Goal: Find contact information: Find contact information

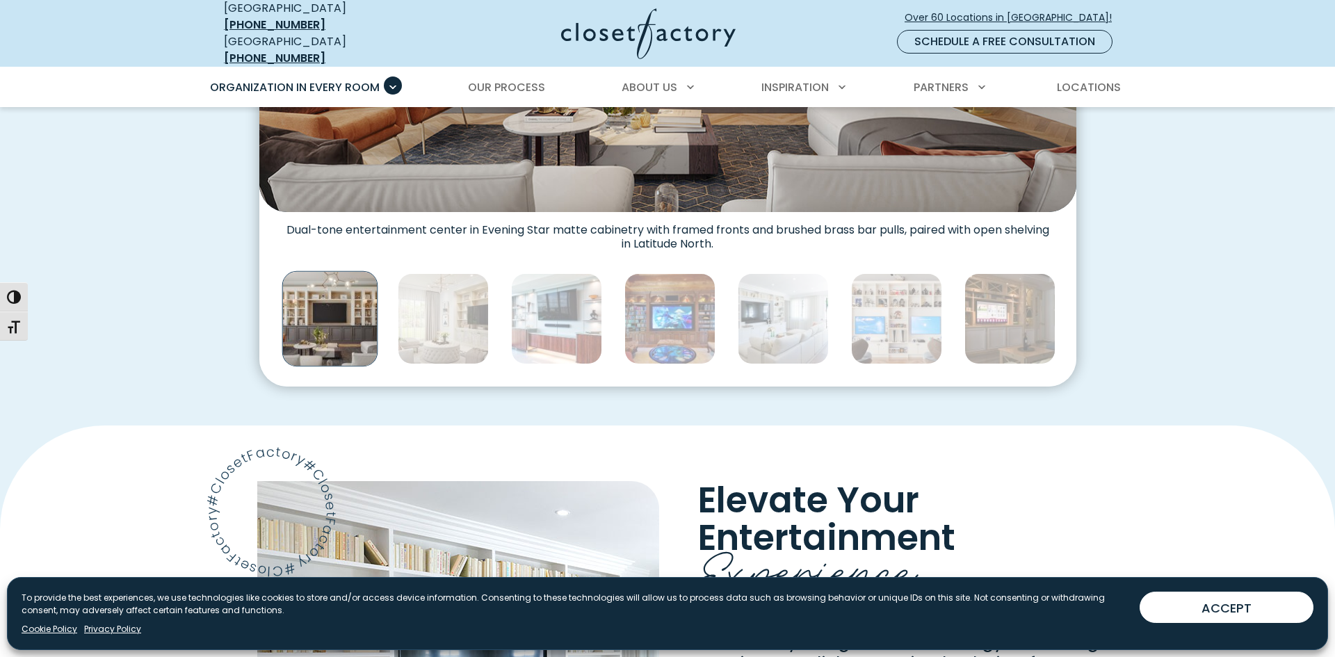
scroll to position [735, 0]
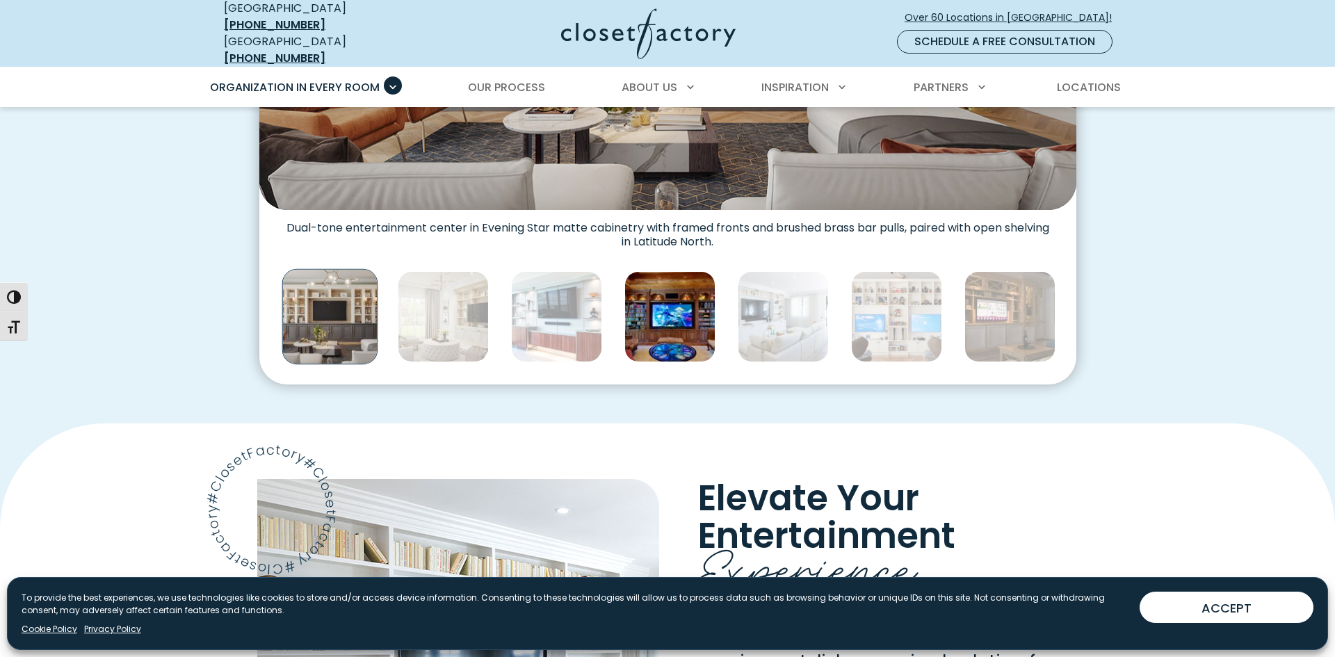
click at [695, 295] on img "Thumbnail Gallery" at bounding box center [669, 316] width 91 height 91
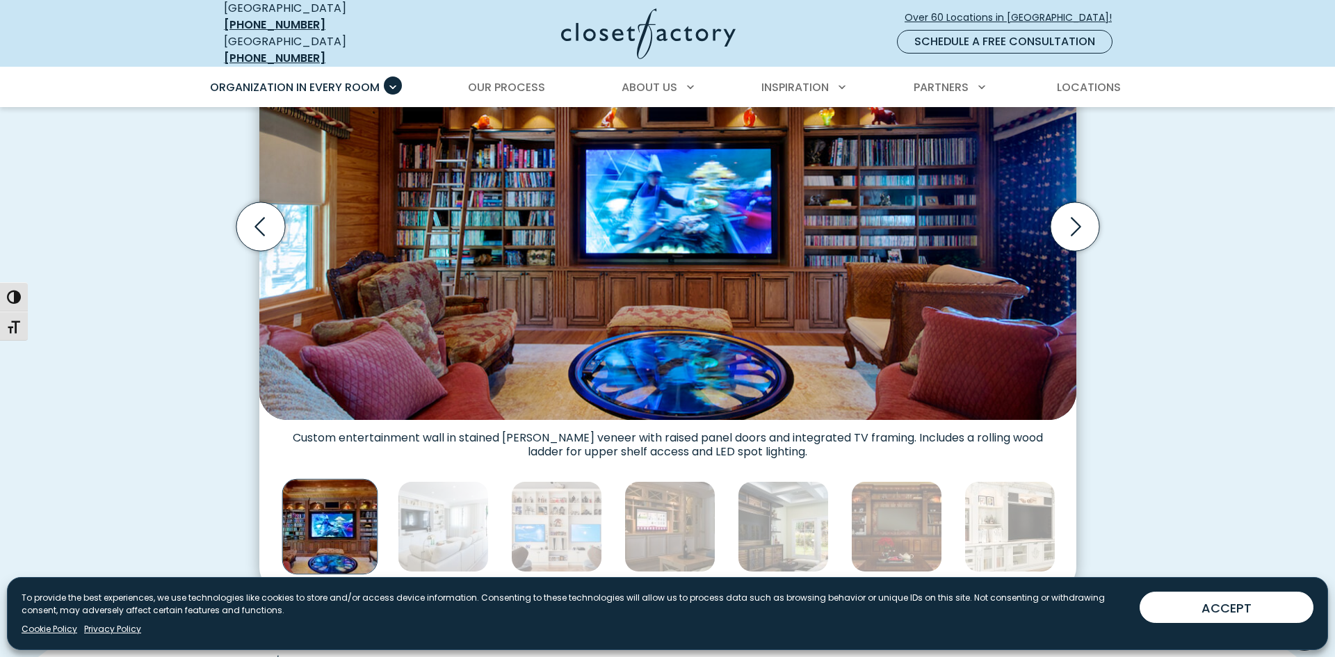
scroll to position [524, 0]
click at [1082, 216] on icon "Next slide" at bounding box center [1074, 227] width 49 height 49
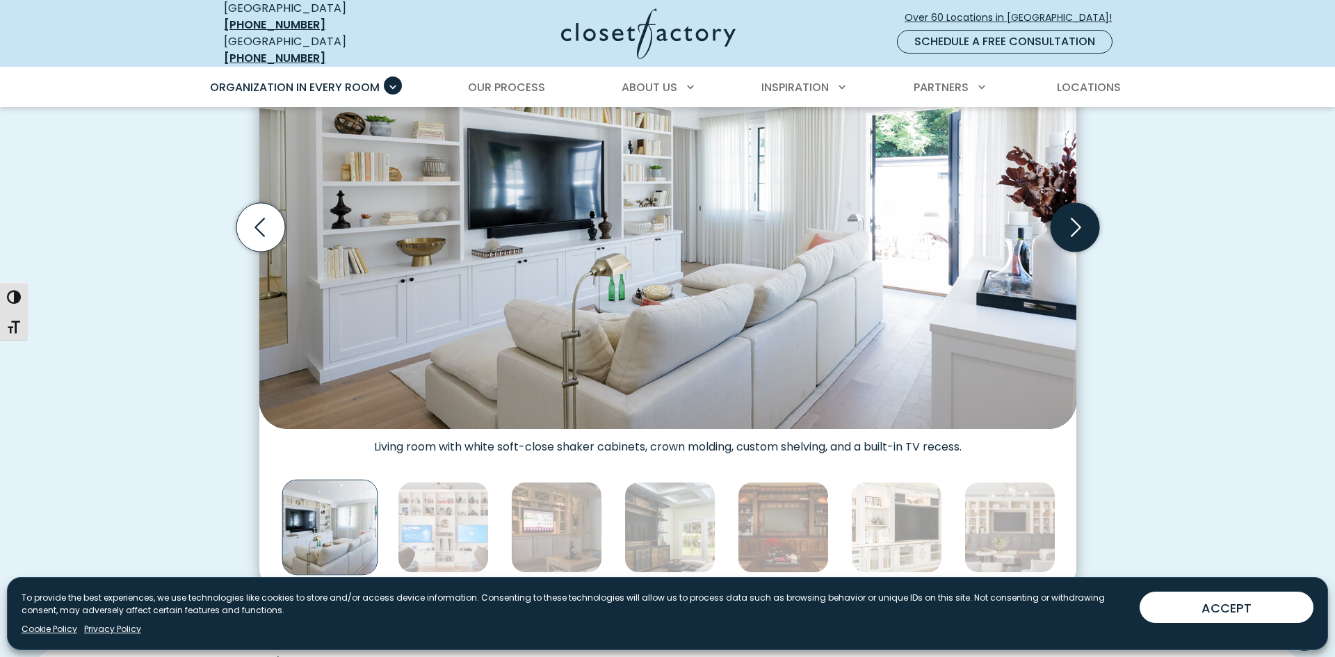
click at [1082, 216] on icon "Next slide" at bounding box center [1074, 227] width 49 height 49
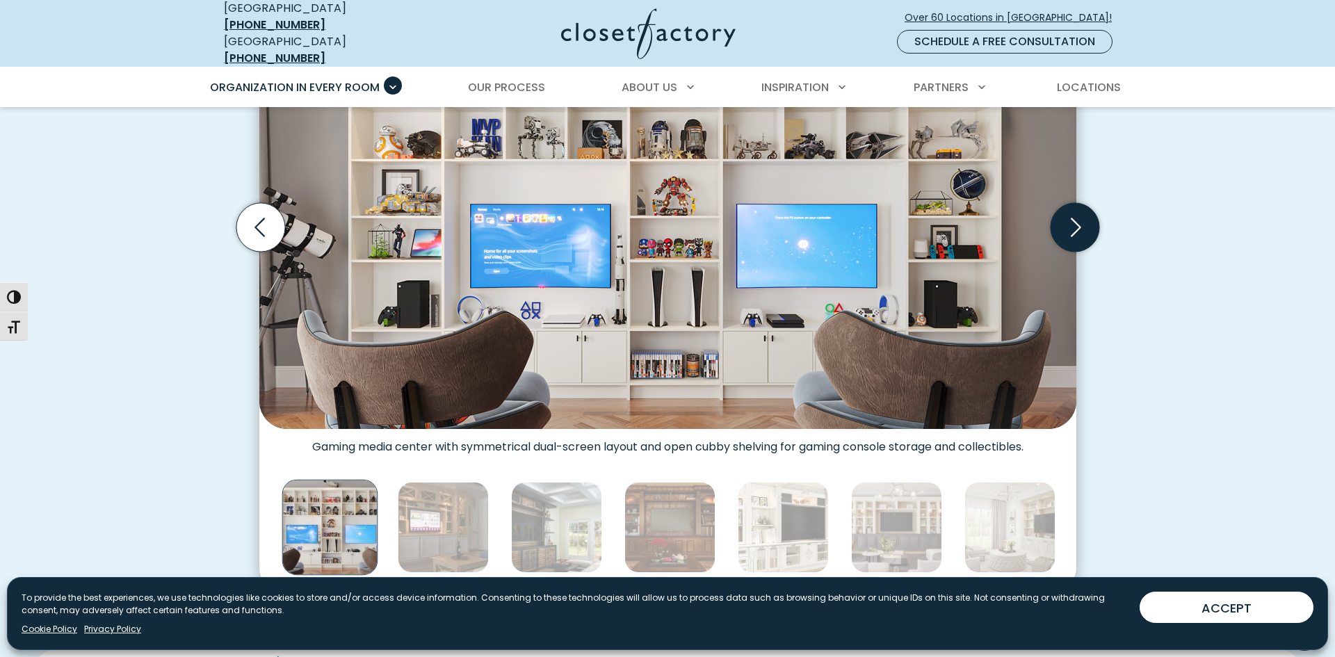
click at [1082, 216] on icon "Next slide" at bounding box center [1074, 227] width 49 height 49
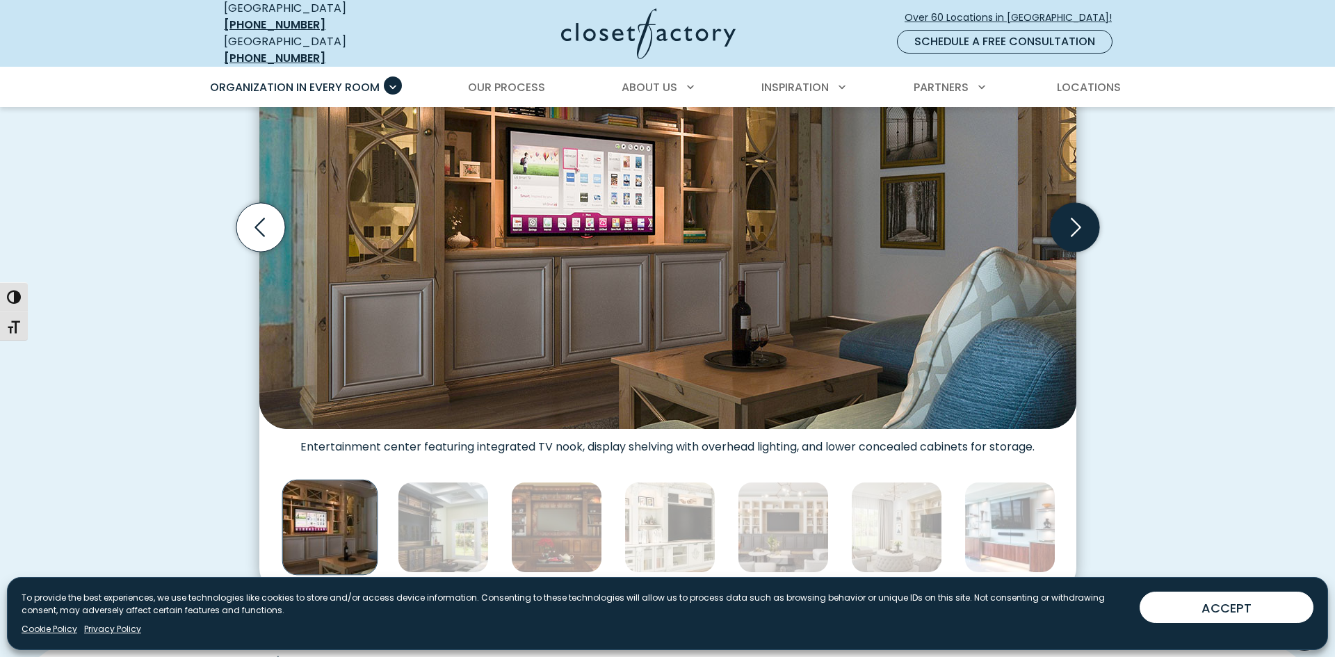
click at [1082, 216] on icon "Next slide" at bounding box center [1074, 227] width 49 height 49
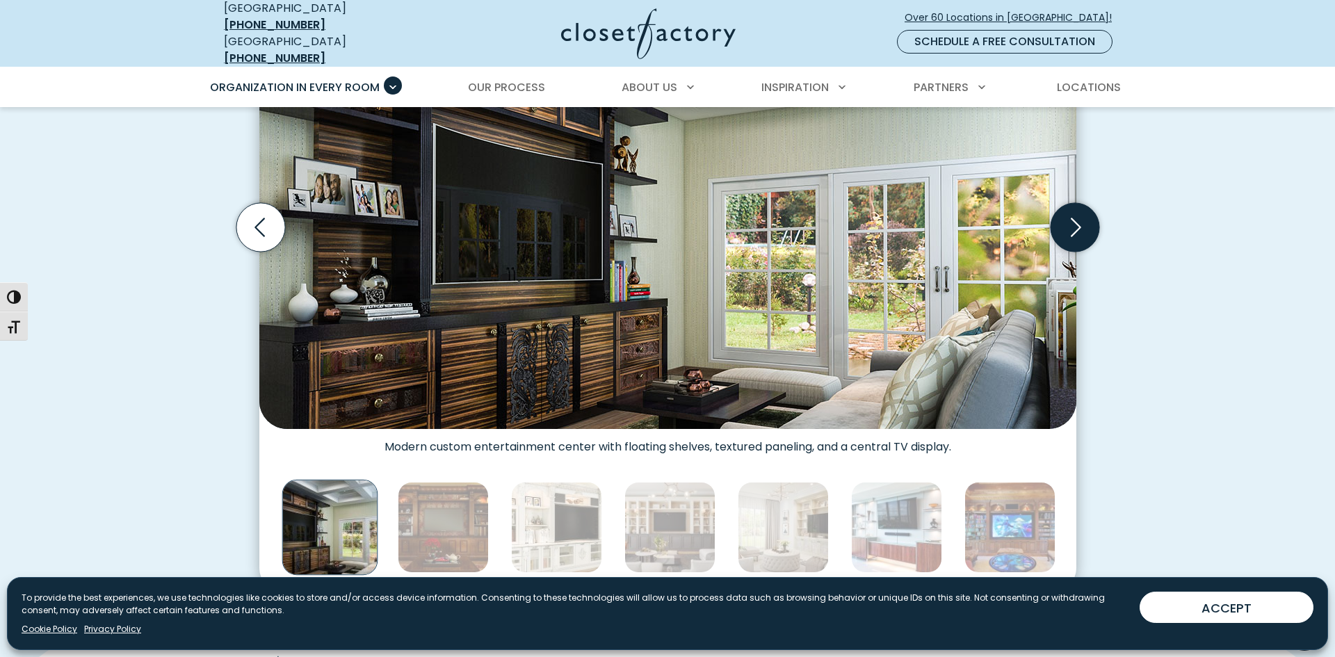
click at [1082, 216] on icon "Next slide" at bounding box center [1074, 227] width 49 height 49
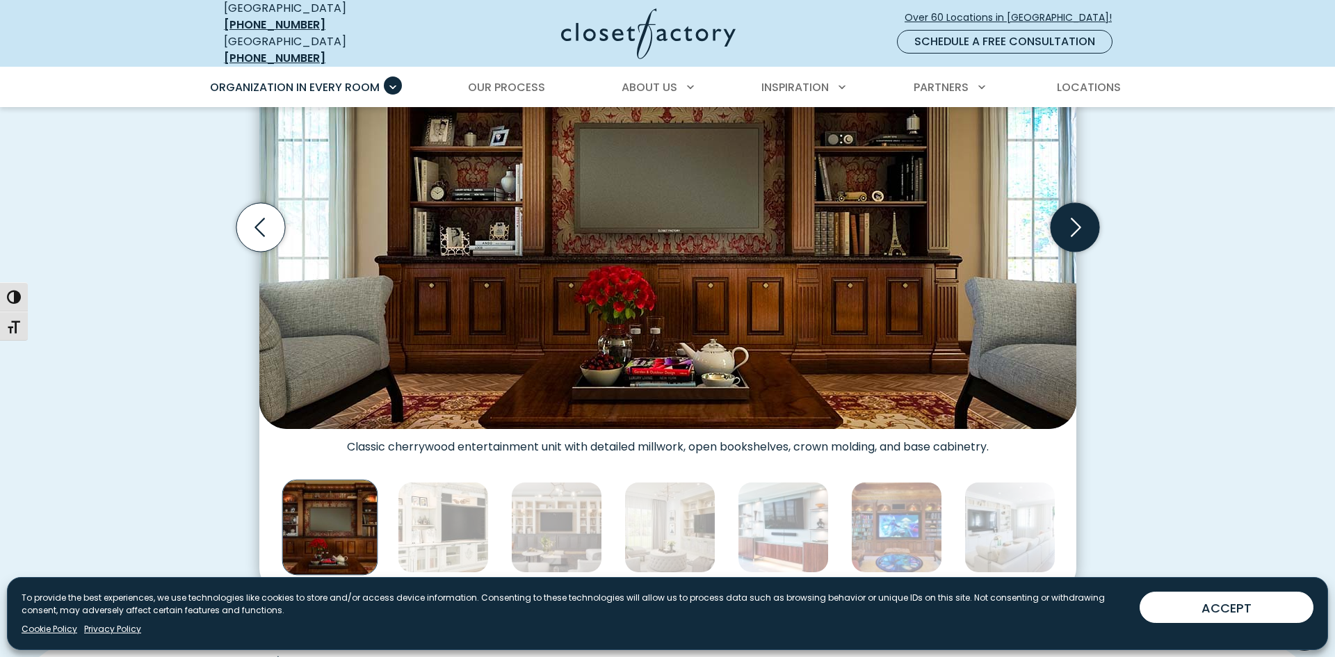
click at [1082, 216] on icon "Next slide" at bounding box center [1074, 227] width 49 height 49
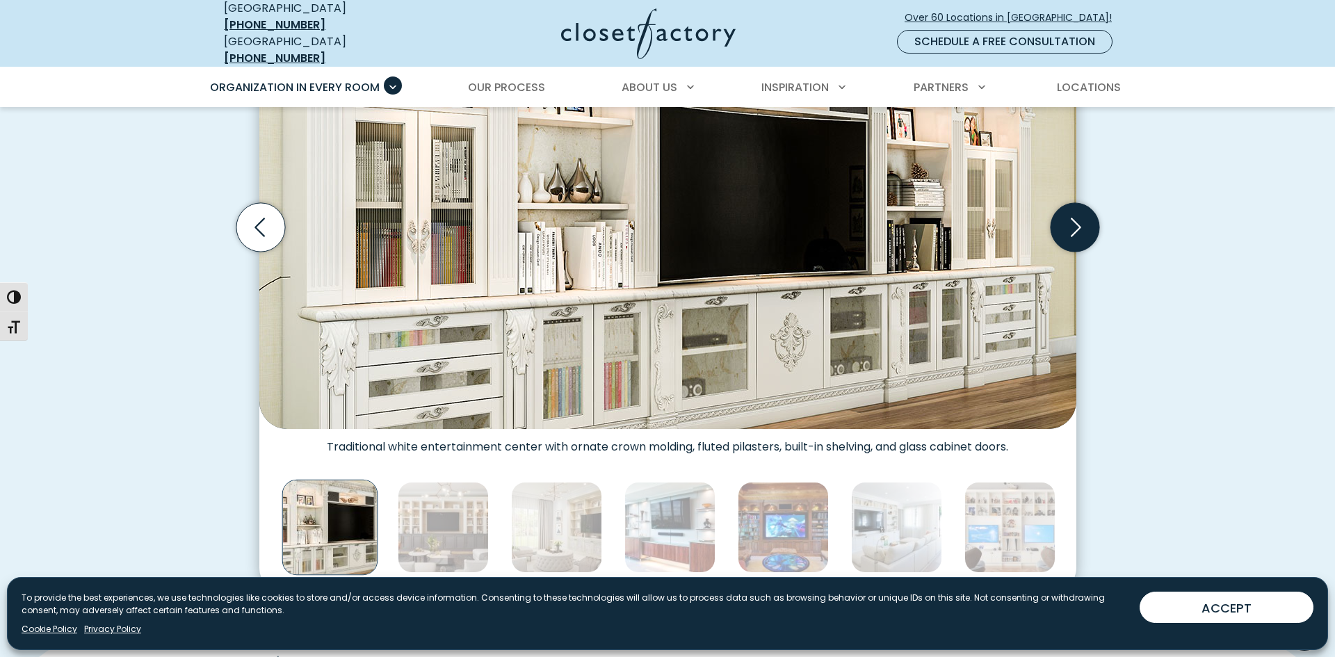
click at [1082, 216] on icon "Next slide" at bounding box center [1074, 227] width 49 height 49
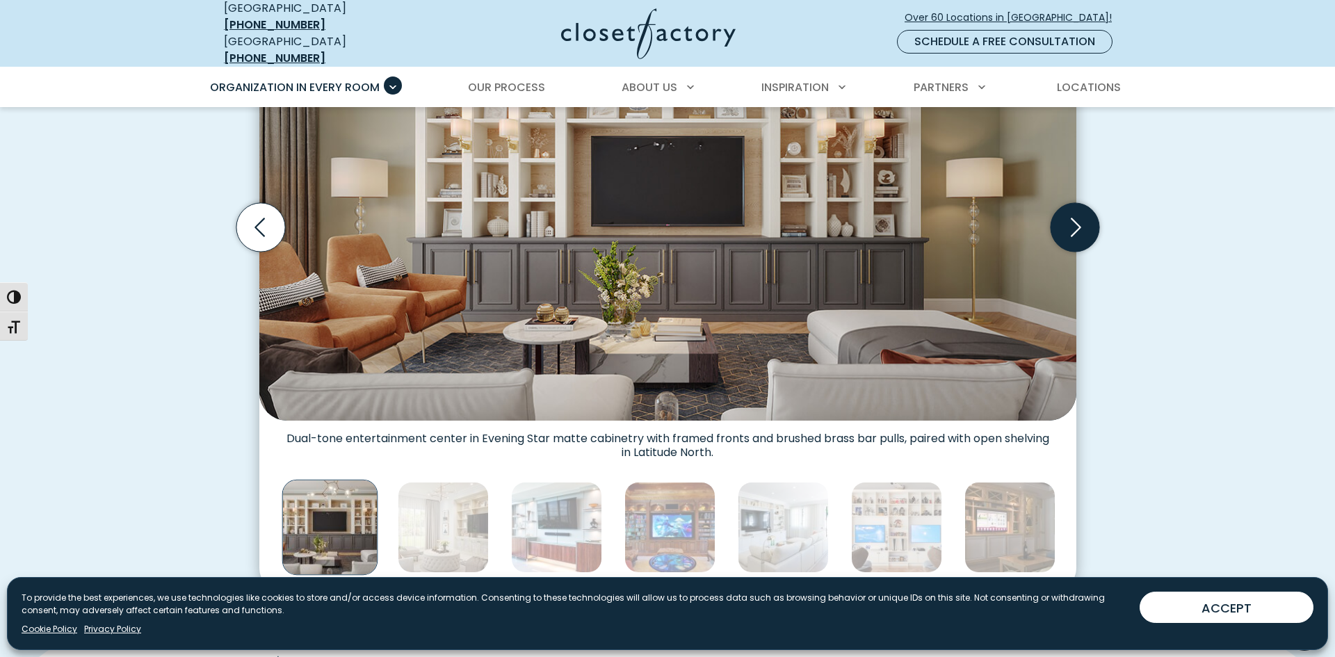
click at [1082, 216] on icon "Next slide" at bounding box center [1074, 227] width 49 height 49
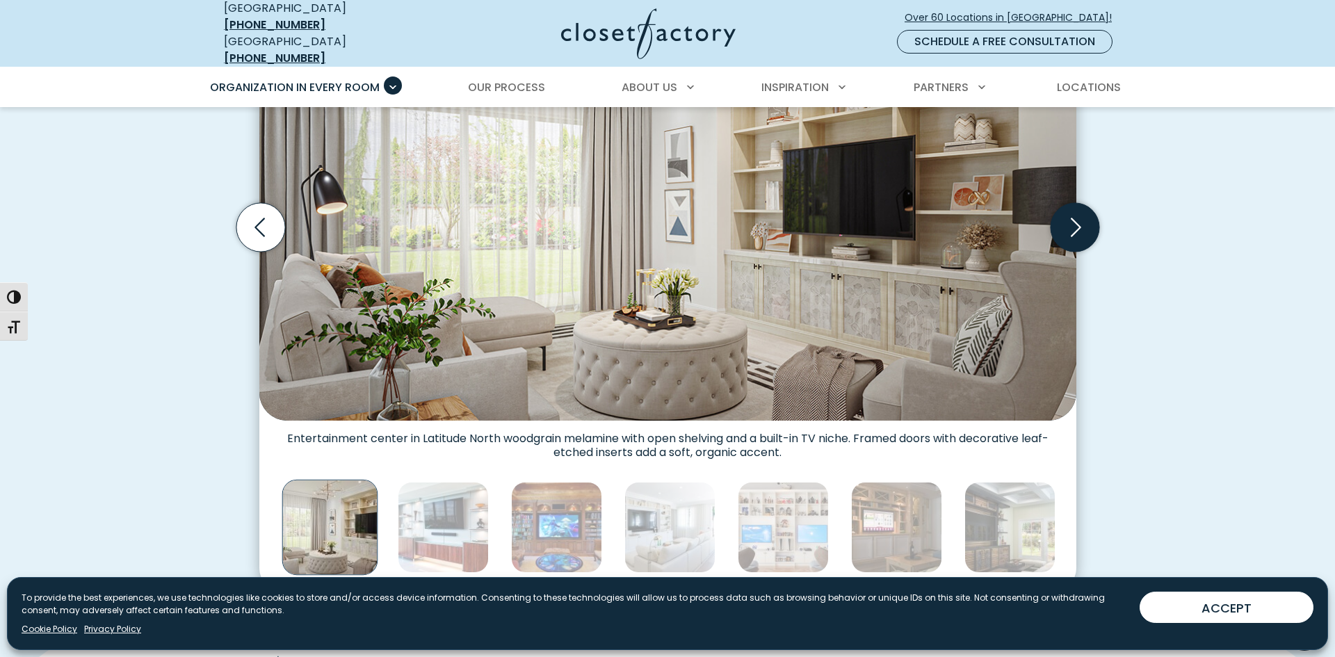
click at [1082, 216] on icon "Next slide" at bounding box center [1074, 227] width 49 height 49
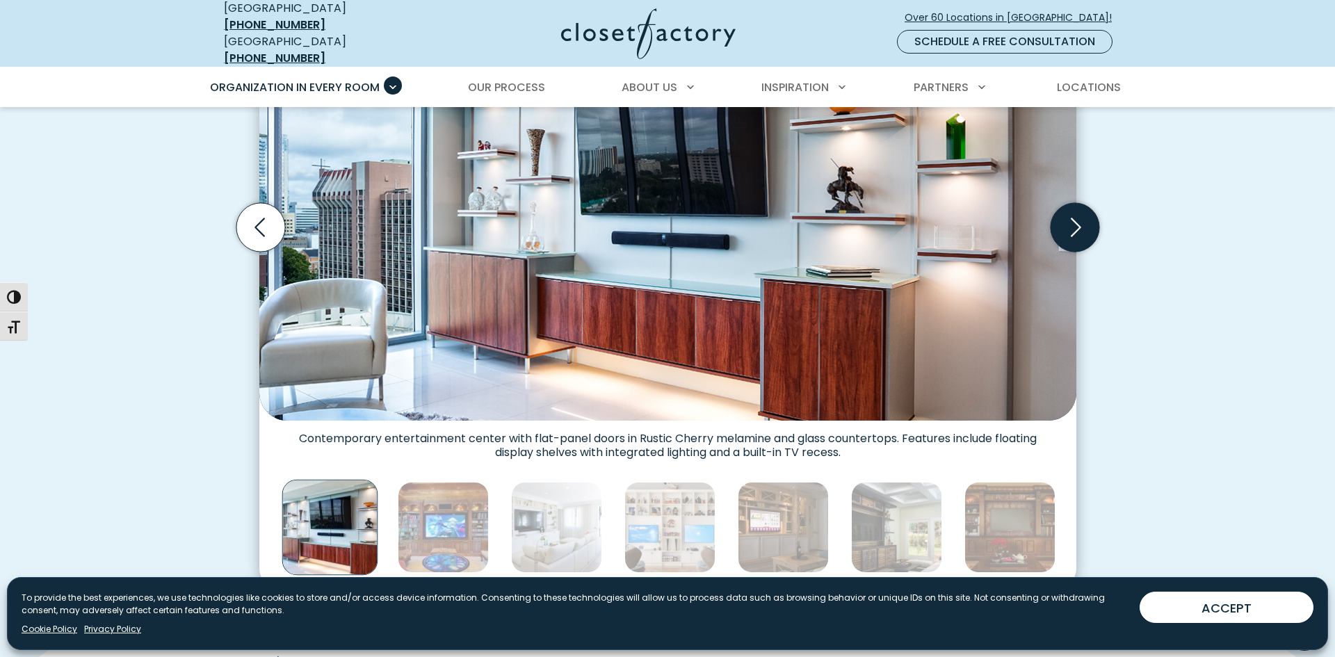
click at [1082, 216] on icon "Next slide" at bounding box center [1074, 227] width 49 height 49
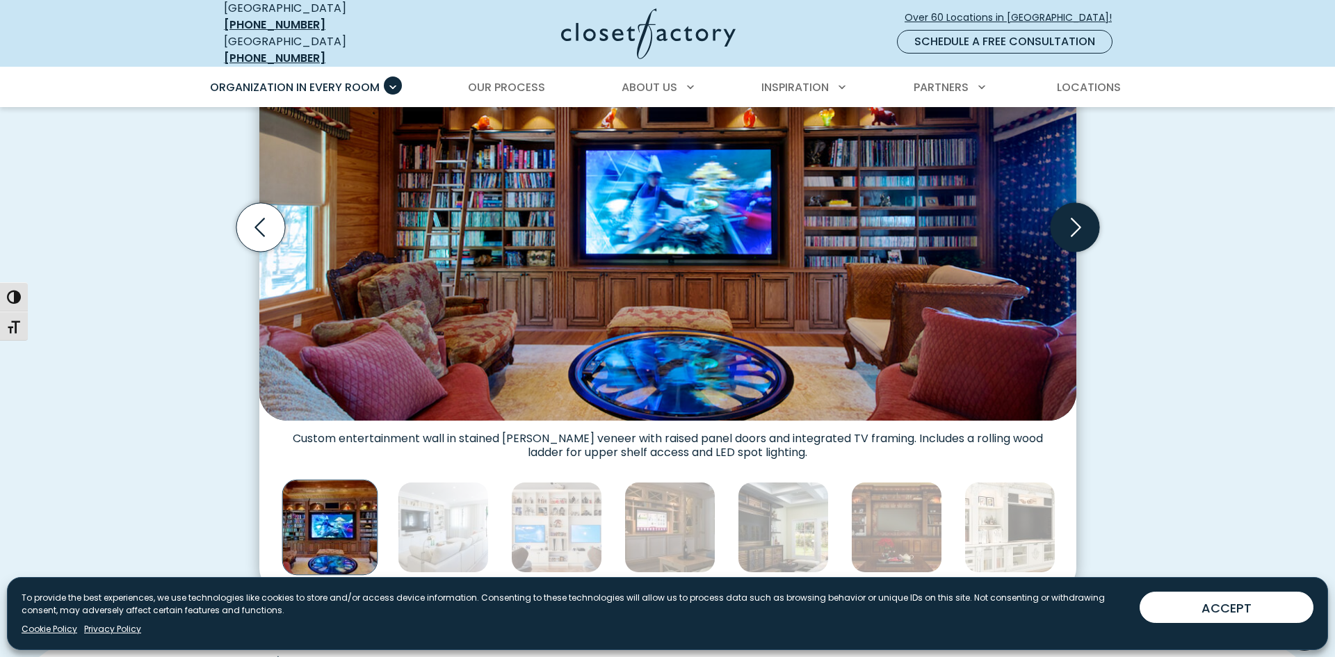
click at [1082, 216] on icon "Next slide" at bounding box center [1074, 227] width 49 height 49
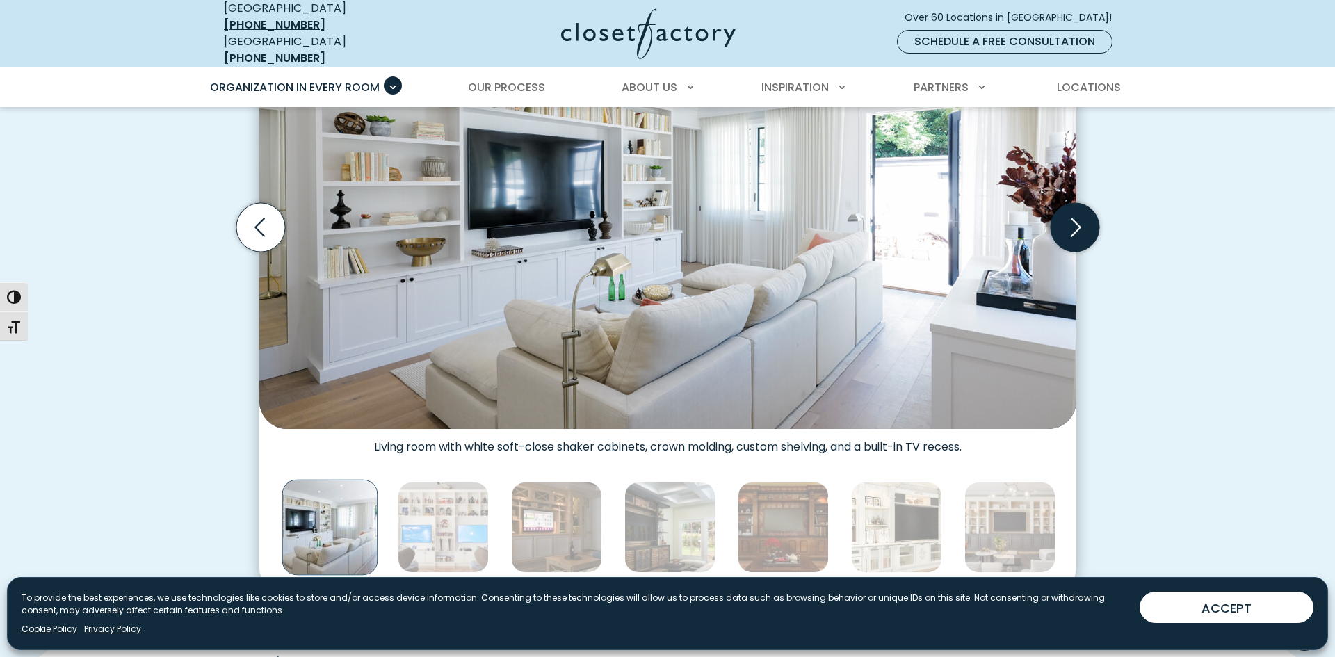
click at [1067, 213] on icon "Next slide" at bounding box center [1074, 227] width 49 height 49
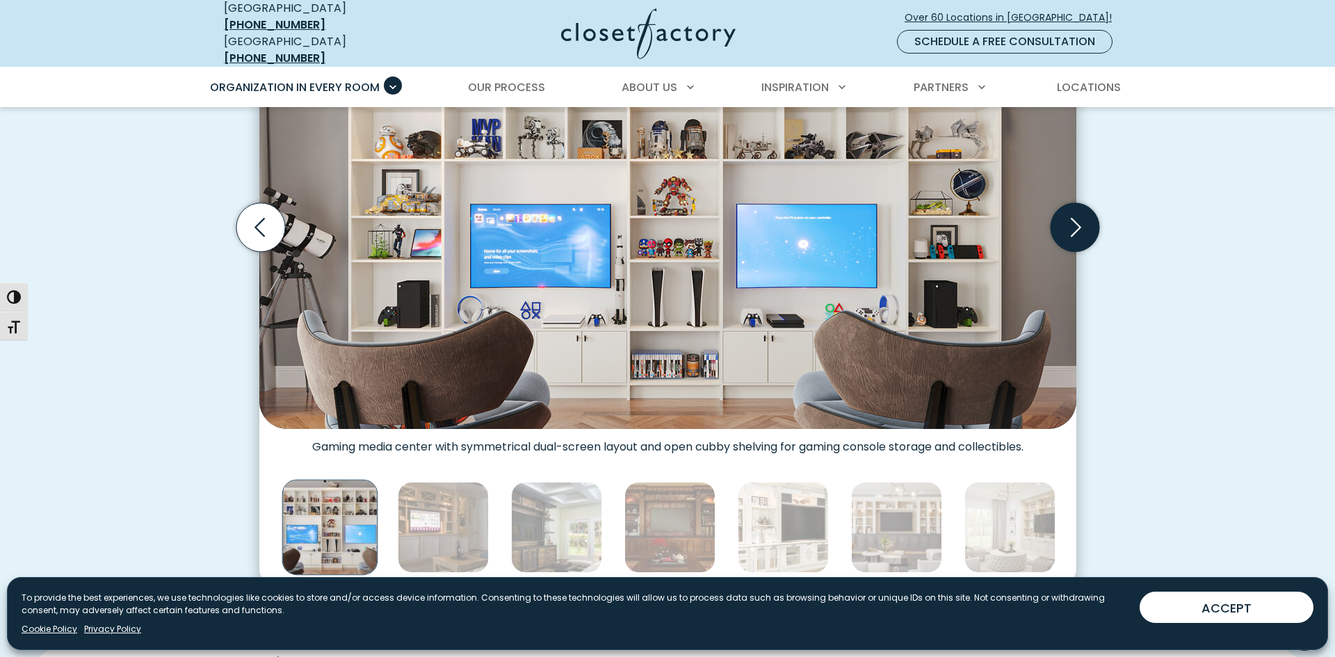
click at [1067, 213] on icon "Next slide" at bounding box center [1074, 227] width 49 height 49
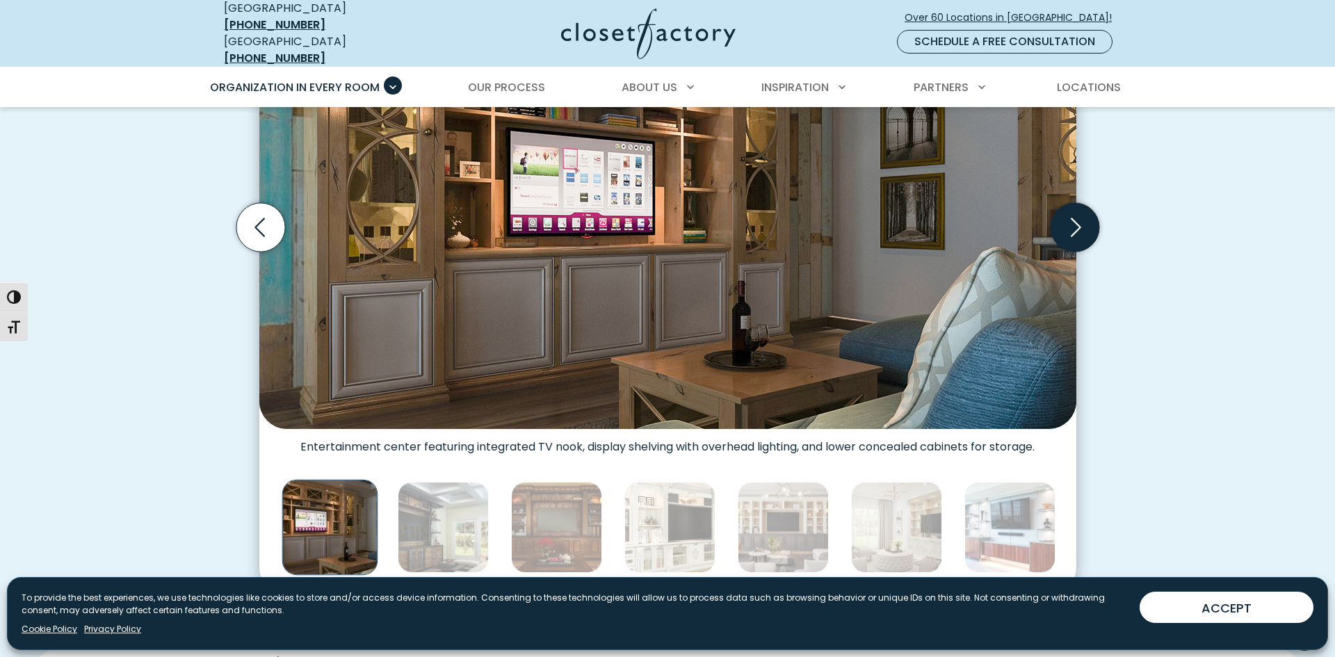
click at [1067, 213] on icon "Next slide" at bounding box center [1074, 227] width 49 height 49
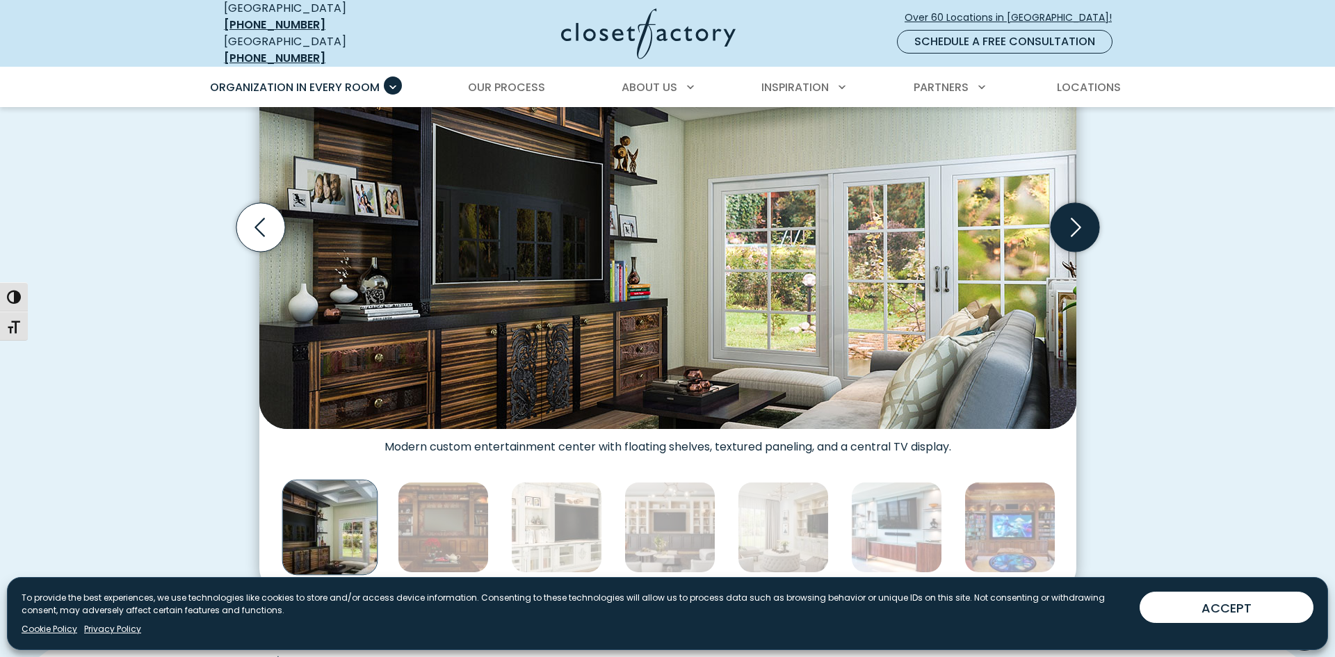
click at [1067, 213] on icon "Next slide" at bounding box center [1074, 227] width 49 height 49
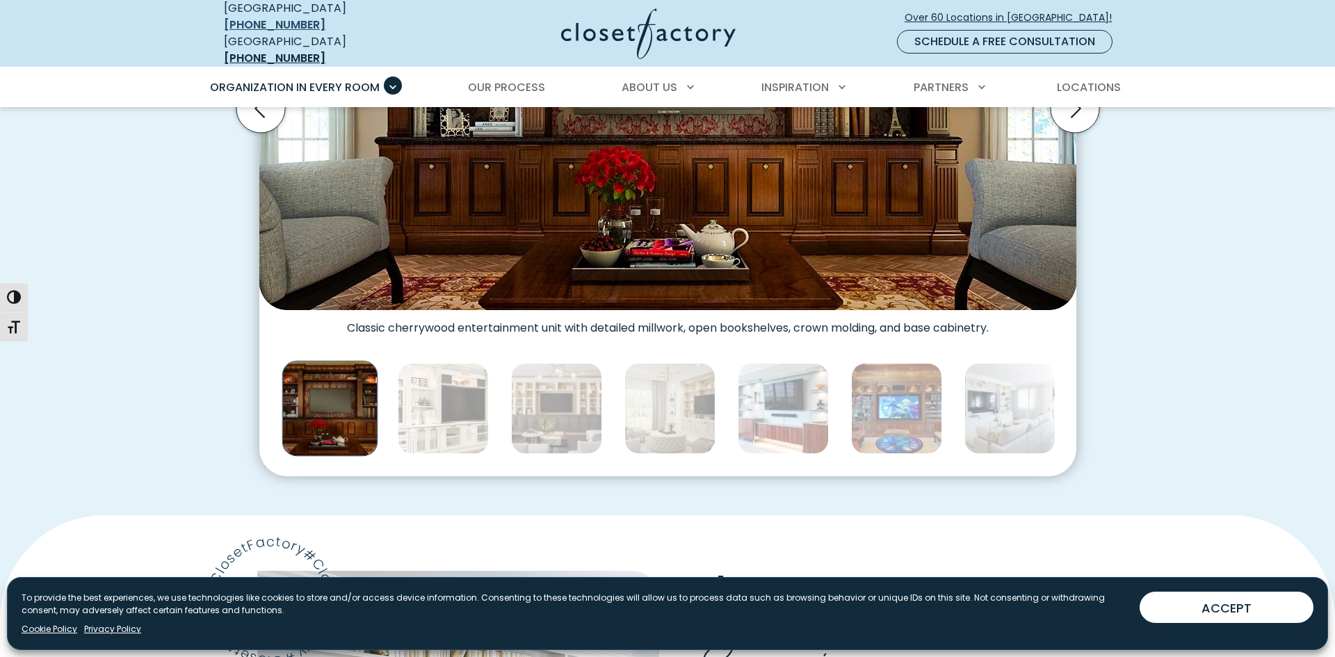
scroll to position [644, 0]
click at [271, 19] on link "[PHONE_NUMBER]" at bounding box center [275, 25] width 102 height 16
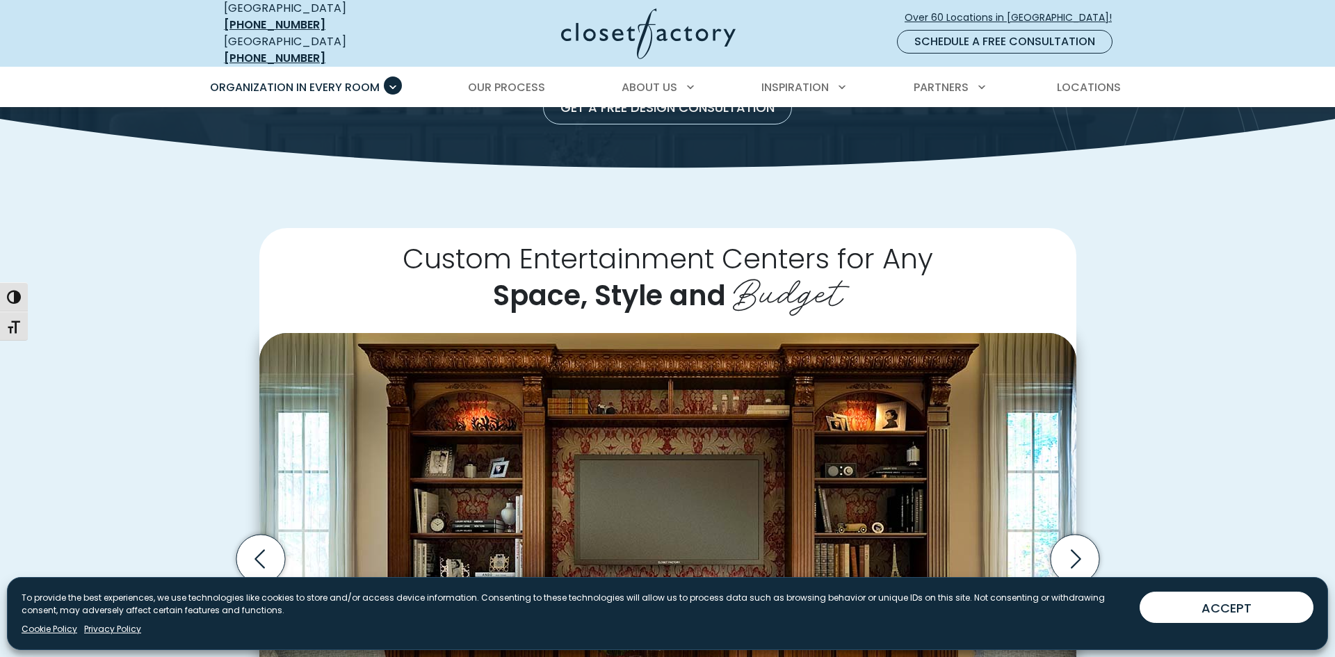
scroll to position [0, 0]
